Goal: Communication & Community: Share content

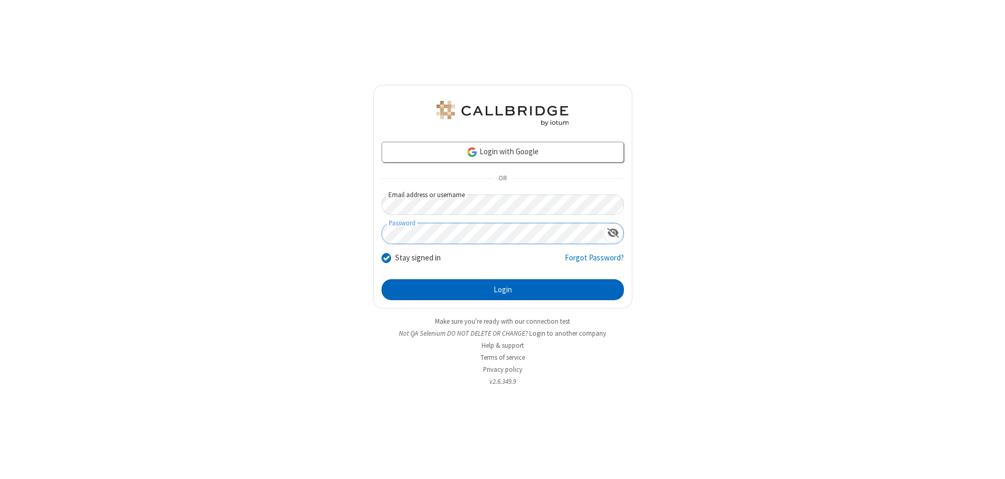
click at [502, 290] on button "Login" at bounding box center [502, 289] width 242 height 21
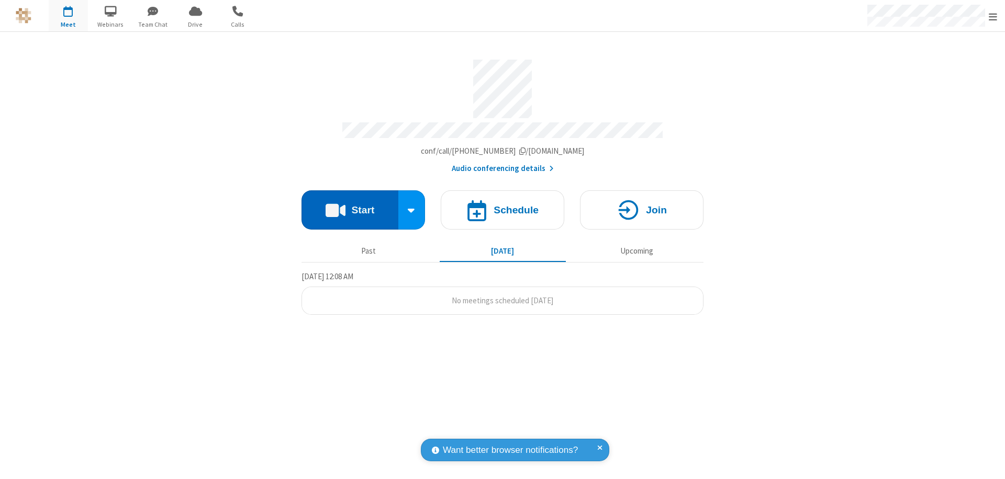
click at [350, 205] on button "Start" at bounding box center [349, 209] width 97 height 39
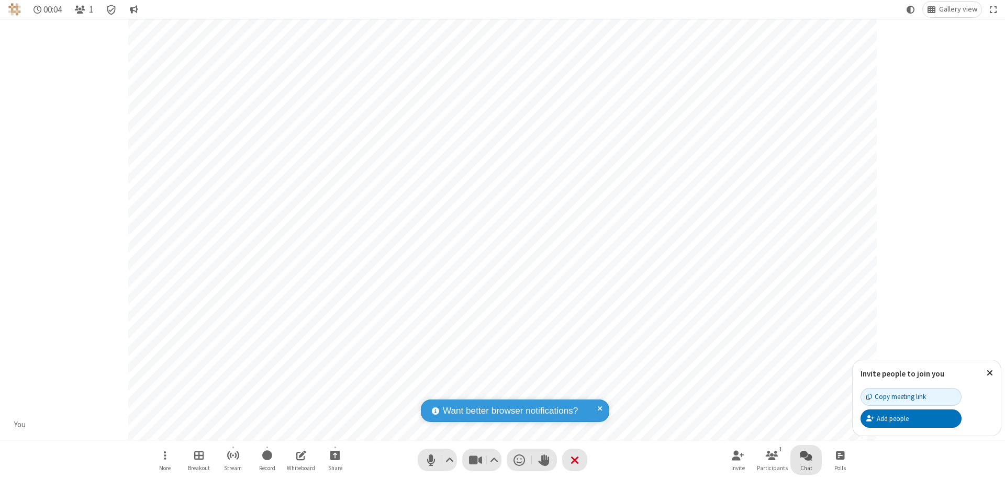
click at [806, 455] on span "Open chat" at bounding box center [805, 455] width 13 height 13
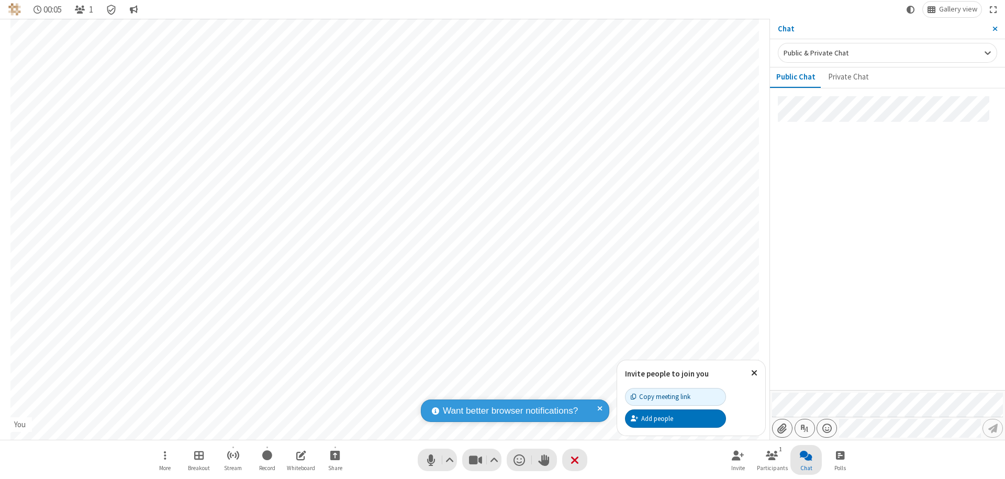
type input "C:\fakepath\doc_test.docx"
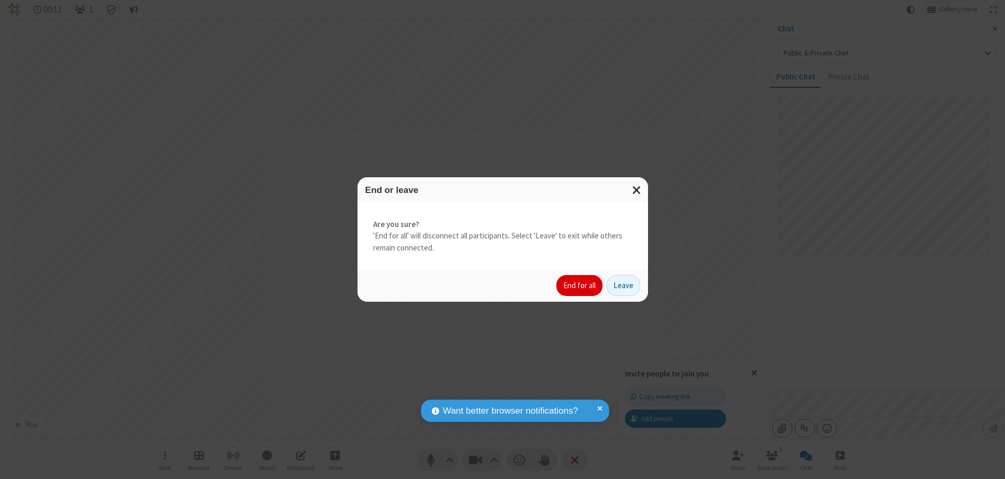
click at [580, 286] on button "End for all" at bounding box center [579, 285] width 46 height 21
